Goal: Task Accomplishment & Management: Manage account settings

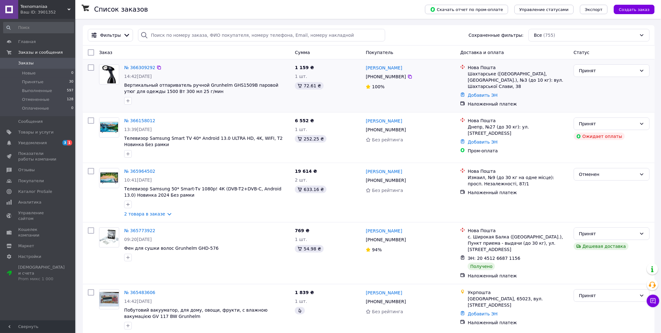
click at [349, 99] on div "1 159 ₴ 1 шт. 72.61 ₴" at bounding box center [327, 86] width 71 height 48
click at [335, 79] on div "1 шт." at bounding box center [328, 76] width 66 height 6
click at [339, 93] on div "1 159 ₴ 1 шт. 72.61 ₴" at bounding box center [327, 86] width 71 height 48
click at [341, 74] on div "1 шт." at bounding box center [328, 76] width 66 height 6
click at [49, 143] on span "Уведомления" at bounding box center [38, 143] width 40 height 6
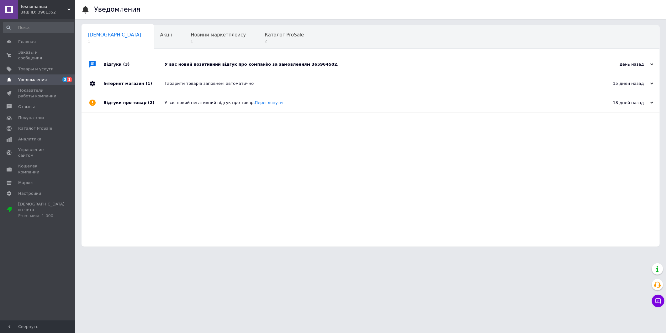
click at [217, 68] on div "У вас новий позитивний відгук про компанію за замовленням 365964502." at bounding box center [378, 64] width 426 height 19
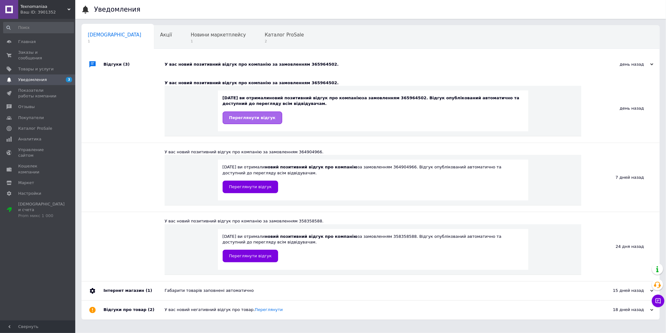
click at [255, 123] on link "Переглянути відгук" at bounding box center [253, 117] width 60 height 13
click at [199, 37] on span "Новини маркетплейсу" at bounding box center [218, 35] width 55 height 6
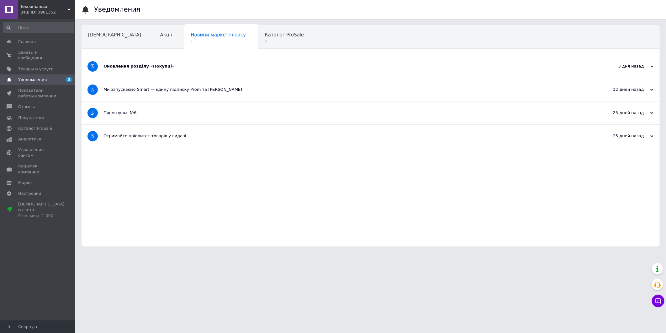
click at [193, 70] on div "Оновлення розділу «Покупці»" at bounding box center [348, 66] width 488 height 23
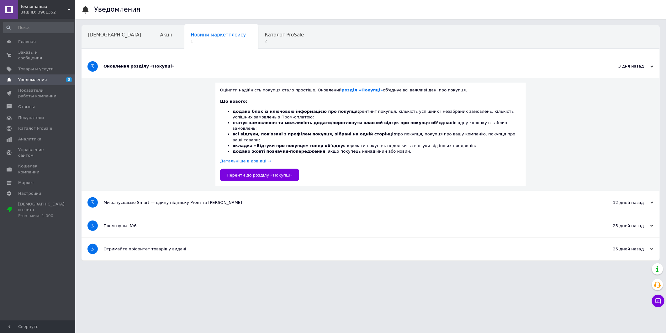
click at [193, 70] on div "Оновлення розділу «Покупці»" at bounding box center [348, 66] width 488 height 23
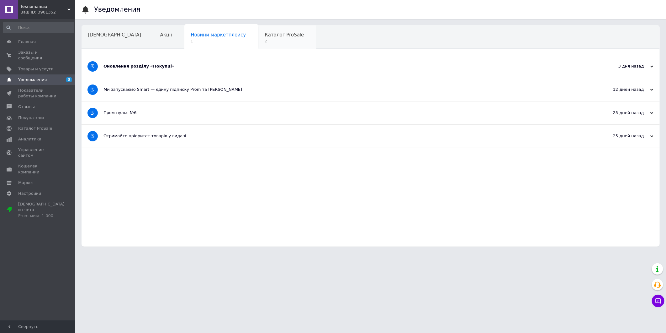
click at [265, 41] on span "2" at bounding box center [284, 41] width 39 height 5
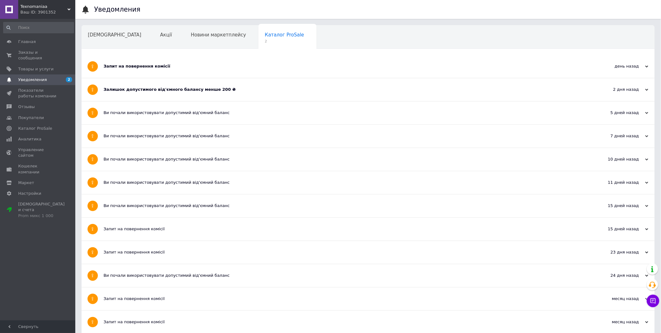
click at [192, 85] on div "Залишок допустимого від'ємного балансу менше 200 ₴" at bounding box center [345, 89] width 482 height 23
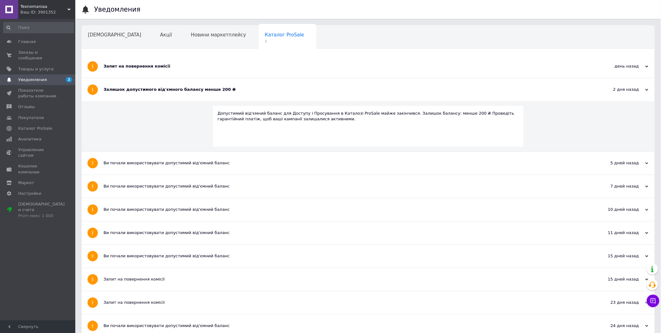
click at [186, 91] on div "Залишок допустимого від'ємного балансу менше 200 ₴" at bounding box center [345, 90] width 482 height 6
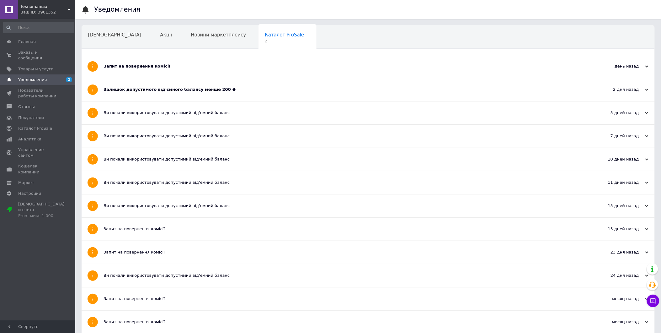
click at [186, 69] on div "Запит на повернення комісії" at bounding box center [345, 66] width 482 height 23
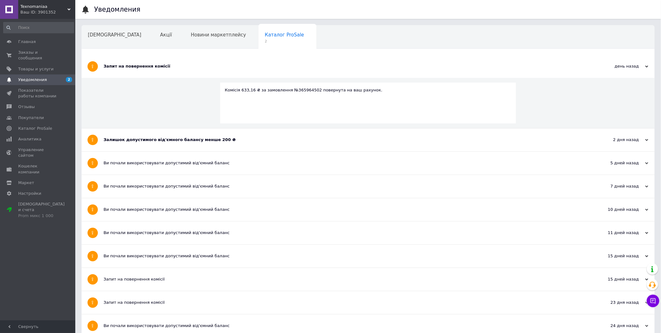
click at [186, 69] on div "Запит на повернення комісії" at bounding box center [345, 66] width 482 height 23
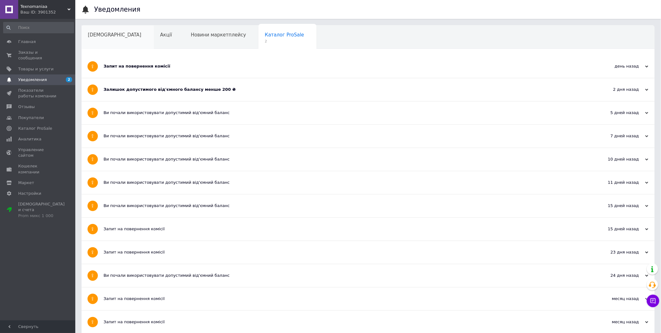
click at [114, 38] on div "[DEMOGRAPHIC_DATA]" at bounding box center [118, 37] width 72 height 24
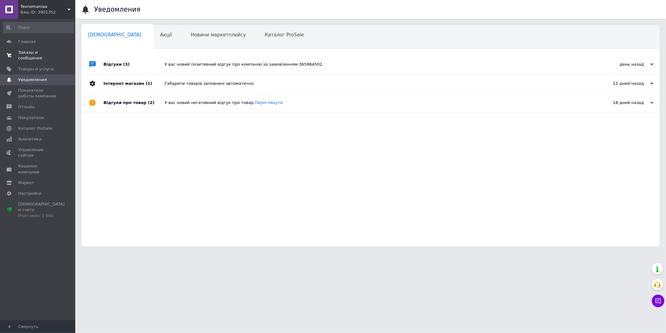
click at [56, 54] on span "Заказы и сообщения" at bounding box center [38, 55] width 40 height 11
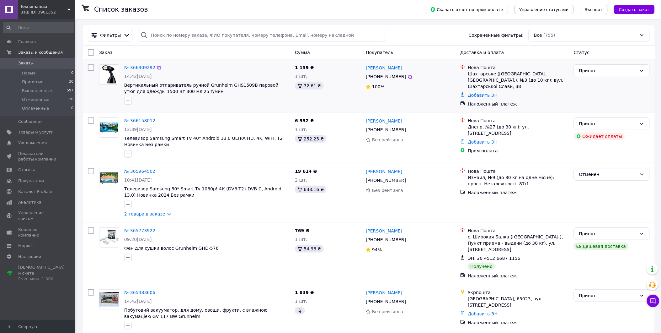
click at [441, 101] on div "[PERSON_NAME] [PHONE_NUMBER]%" at bounding box center [410, 86] width 94 height 48
drag, startPoint x: 408, startPoint y: 69, endPoint x: 360, endPoint y: 73, distance: 48.2
click at [360, 73] on div "№ 366309292 14:42[DATE] Вертикальный отпариватель ручной Grunhelm GHS1509B паро…" at bounding box center [368, 86] width 567 height 48
click at [360, 73] on div "1 шт." at bounding box center [328, 76] width 66 height 6
drag, startPoint x: 308, startPoint y: 67, endPoint x: 289, endPoint y: 67, distance: 19.8
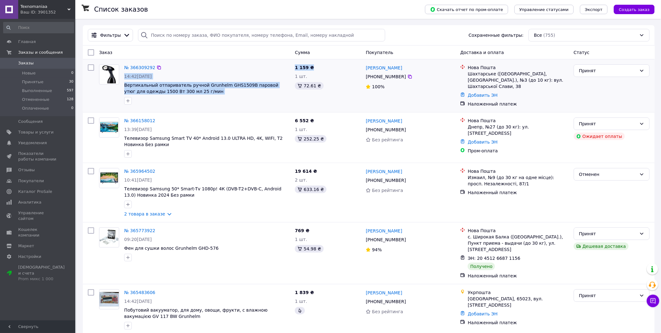
click at [289, 67] on div "№ 366309292 14:42[DATE] Вертикальный отпариватель ручной Grunhelm GHS1509B паро…" at bounding box center [368, 86] width 567 height 48
click at [289, 67] on div "№ 366309292" at bounding box center [207, 68] width 167 height 8
drag, startPoint x: 292, startPoint y: 66, endPoint x: 316, endPoint y: 67, distance: 24.2
click at [316, 67] on div "№ 366309292 14:42[DATE] Вертикальный отпариватель ручной Grunhelm GHS1509B паро…" at bounding box center [368, 86] width 567 height 48
click at [316, 67] on div "1 159 ₴ 1 шт. 72.61 ₴" at bounding box center [327, 86] width 71 height 48
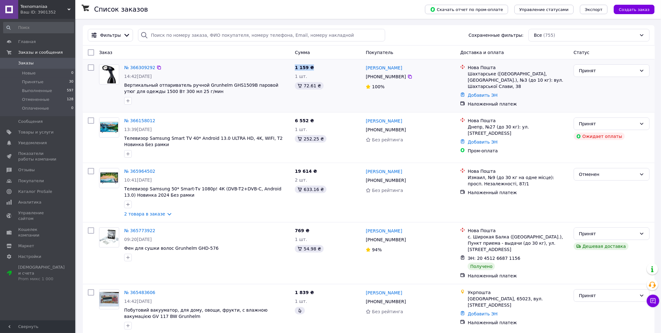
drag, startPoint x: 314, startPoint y: 67, endPoint x: 294, endPoint y: 68, distance: 20.7
click at [294, 68] on div "1 159 ₴ 1 шт. 72.61 ₴" at bounding box center [327, 86] width 71 height 48
drag, startPoint x: 294, startPoint y: 68, endPoint x: 312, endPoint y: 68, distance: 18.2
click at [312, 68] on div "1 159 ₴ 1 шт. 72.61 ₴" at bounding box center [327, 86] width 71 height 48
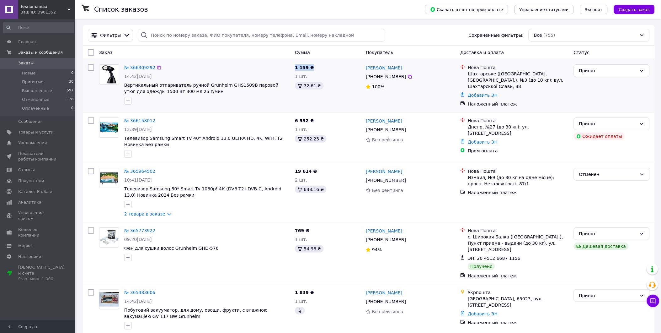
click at [312, 68] on div "1 159 ₴ 1 шт. 72.61 ₴" at bounding box center [327, 86] width 71 height 48
drag, startPoint x: 312, startPoint y: 68, endPoint x: 291, endPoint y: 69, distance: 20.7
click at [291, 69] on div "№ 366309292 14:42[DATE] Вертикальный отпариватель ручной Grunhelm GHS1509B паро…" at bounding box center [368, 86] width 567 height 48
click at [291, 69] on div "№ 366309292 14:42[DATE] Вертикальный отпариватель ручной Grunhelm GHS1509B паро…" at bounding box center [207, 84] width 171 height 45
drag, startPoint x: 294, startPoint y: 67, endPoint x: 314, endPoint y: 67, distance: 20.1
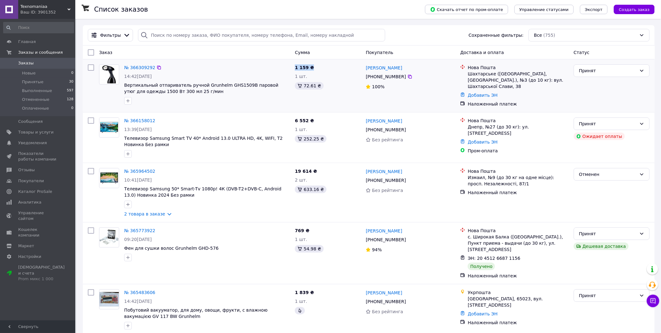
click at [314, 67] on div "1 159 ₴ 1 шт. 72.61 ₴" at bounding box center [327, 86] width 71 height 48
drag, startPoint x: 315, startPoint y: 67, endPoint x: 290, endPoint y: 69, distance: 24.5
click at [290, 69] on div "№ 366309292 14:42[DATE] Вертикальный отпариватель ручной Grunhelm GHS1509B паро…" at bounding box center [368, 86] width 567 height 48
click at [290, 69] on div "№ 366309292" at bounding box center [207, 68] width 167 height 8
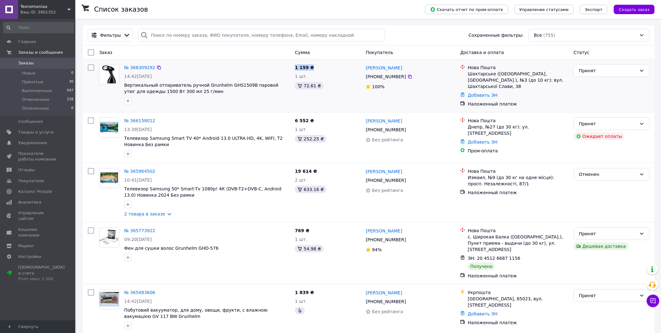
drag, startPoint x: 293, startPoint y: 67, endPoint x: 312, endPoint y: 67, distance: 19.8
click at [312, 67] on div "1 159 ₴ 1 шт. 72.61 ₴" at bounding box center [327, 86] width 71 height 48
drag, startPoint x: 312, startPoint y: 67, endPoint x: 294, endPoint y: 68, distance: 18.2
click at [294, 68] on div "1 159 ₴ 1 шт. 72.61 ₴" at bounding box center [327, 86] width 71 height 48
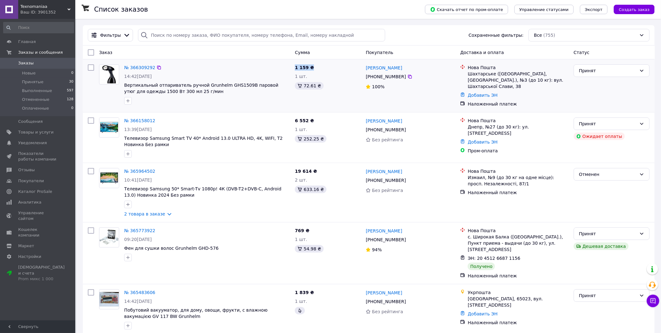
click at [294, 68] on div "1 159 ₴ 1 шт. 72.61 ₴" at bounding box center [327, 86] width 71 height 48
drag, startPoint x: 293, startPoint y: 68, endPoint x: 311, endPoint y: 67, distance: 17.6
click at [311, 67] on div "1 159 ₴ 1 шт. 72.61 ₴" at bounding box center [327, 86] width 71 height 48
drag, startPoint x: 311, startPoint y: 67, endPoint x: 290, endPoint y: 68, distance: 20.4
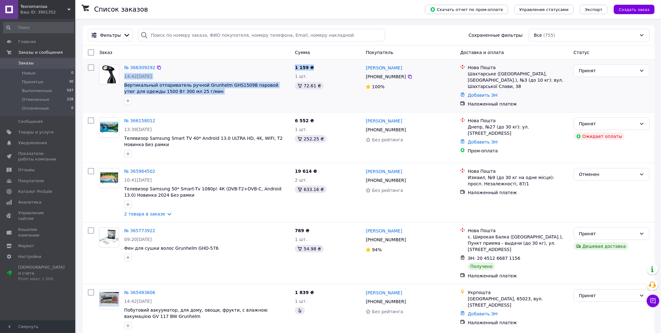
click at [290, 68] on div "№ 366309292 14:42[DATE] Вертикальный отпариватель ручной Grunhelm GHS1509B паро…" at bounding box center [368, 86] width 567 height 48
click at [290, 68] on div "№ 366309292" at bounding box center [207, 68] width 167 height 8
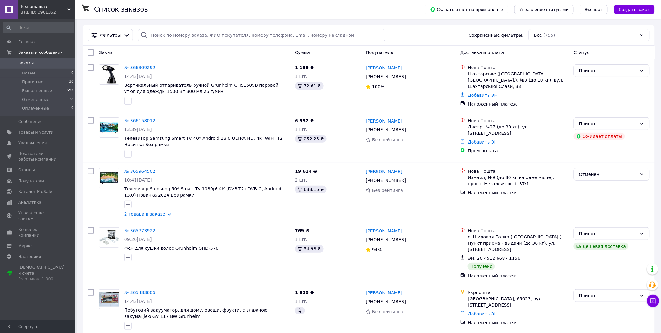
click at [345, 112] on div "№ 366158012 13:39[DATE] Телевизор Samsung Smart TV 40* Android 13.0 ULTRA HD, 4…" at bounding box center [369, 137] width 572 height 51
click at [344, 99] on div "1 159 ₴ 1 шт. 72.61 ₴" at bounding box center [327, 86] width 71 height 48
click at [343, 132] on div "1 шт." at bounding box center [328, 129] width 66 height 6
